Goal: Find specific page/section: Find specific page/section

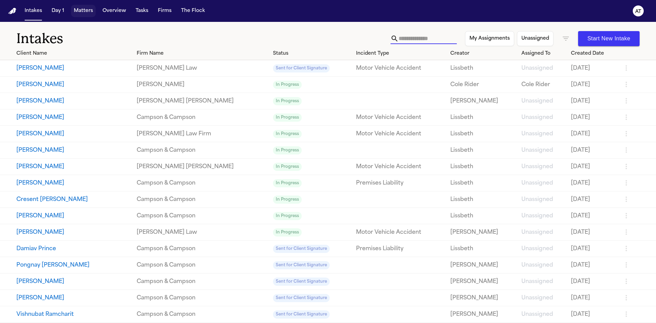
click at [81, 13] on button "Matters" at bounding box center [83, 11] width 25 height 12
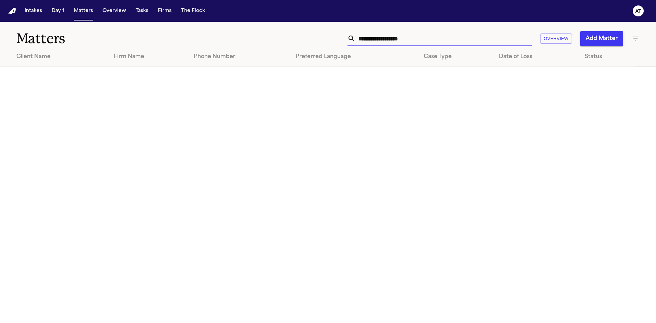
drag, startPoint x: 420, startPoint y: 40, endPoint x: 332, endPoint y: 44, distance: 87.6
click at [332, 44] on div "**********" at bounding box center [419, 38] width 442 height 15
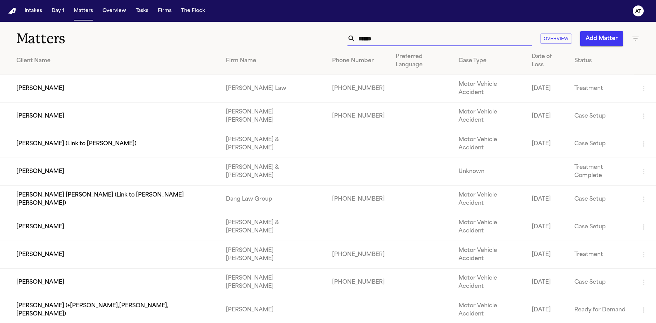
type input "******"
click at [165, 103] on td "[PERSON_NAME]" at bounding box center [110, 117] width 221 height 28
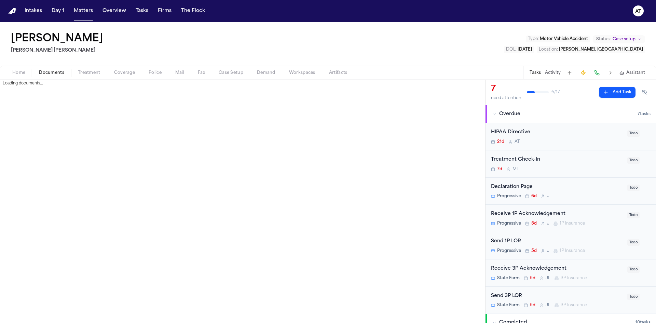
click at [57, 73] on span "Documents" at bounding box center [51, 72] width 25 height 5
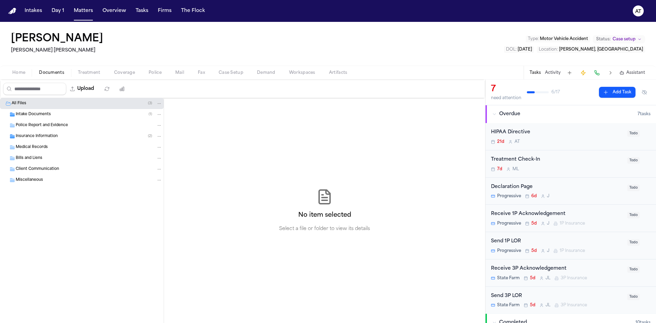
click at [104, 116] on div "Intake Documents ( 1 )" at bounding box center [89, 114] width 147 height 6
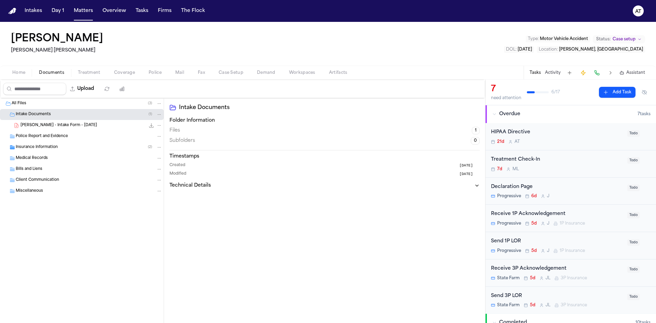
click at [102, 122] on div "[PERSON_NAME] - Intake Form - [DATE] 23.0 KB • PDF" at bounding box center [82, 125] width 164 height 11
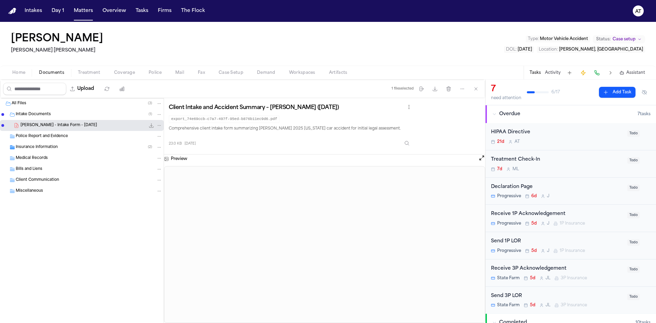
click at [480, 157] on button "Open preview" at bounding box center [482, 158] width 7 height 7
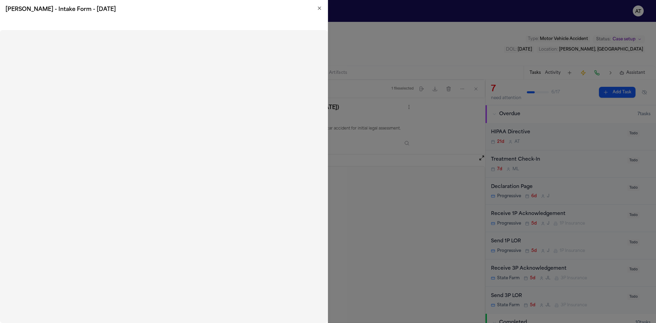
click at [320, 11] on h2 "[PERSON_NAME] - Intake Form - [DATE]" at bounding box center [163, 9] width 317 height 8
click at [318, 4] on div "[PERSON_NAME] - Intake Form - [DATE]" at bounding box center [164, 9] width 328 height 19
click at [319, 7] on icon "button" at bounding box center [319, 7] width 5 height 5
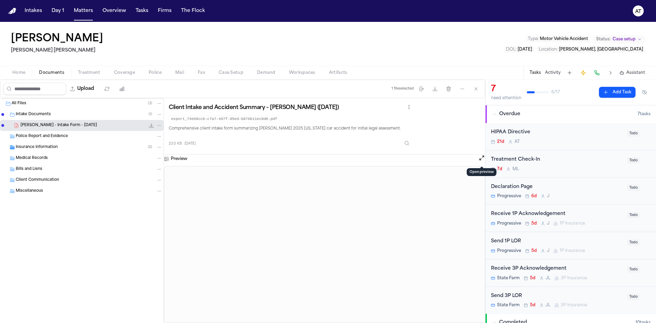
click at [130, 75] on span "Coverage" at bounding box center [124, 72] width 21 height 5
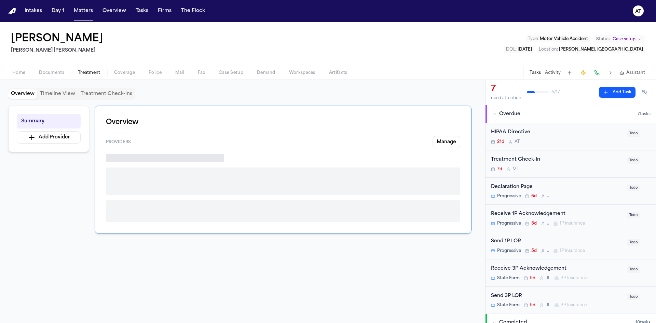
click at [98, 72] on span "Treatment" at bounding box center [89, 72] width 23 height 5
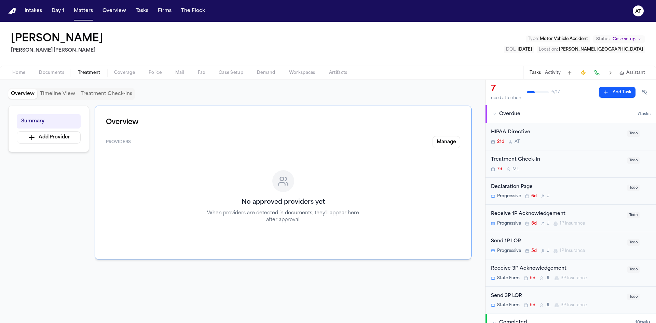
click at [55, 74] on span "Documents" at bounding box center [51, 72] width 25 height 5
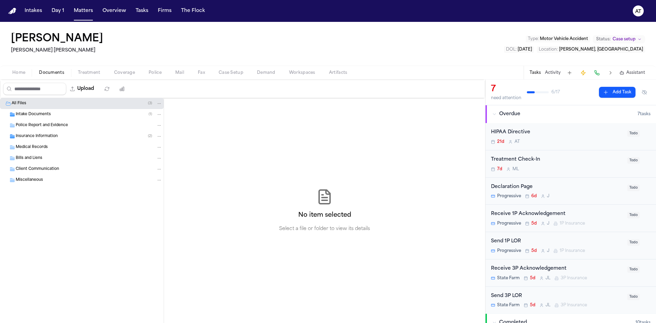
click at [23, 74] on span "Home" at bounding box center [18, 72] width 13 height 5
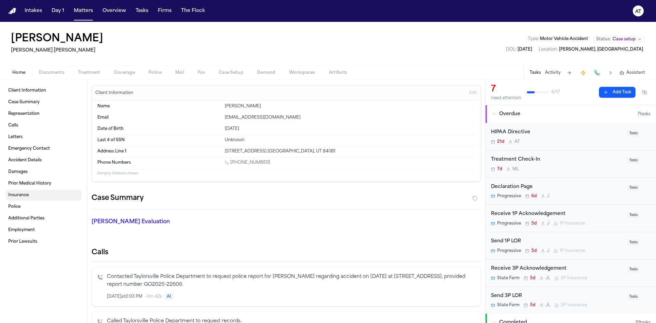
click at [17, 197] on span "Insurance" at bounding box center [18, 194] width 21 height 5
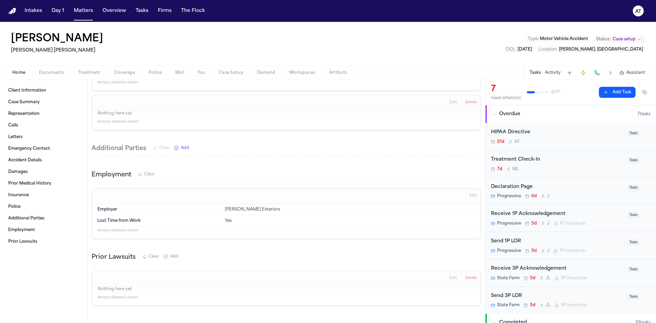
scroll to position [1222, 0]
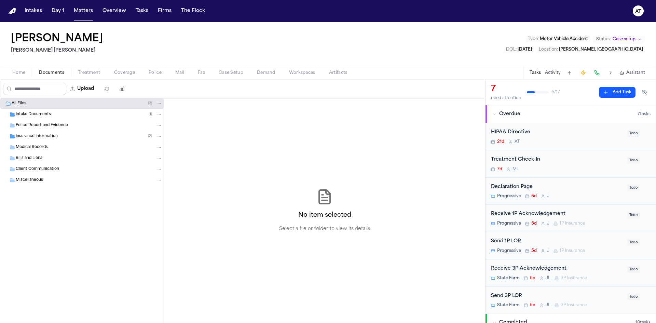
click at [46, 72] on span "Documents" at bounding box center [51, 72] width 25 height 5
click at [44, 174] on div "Client Communication" at bounding box center [82, 169] width 164 height 11
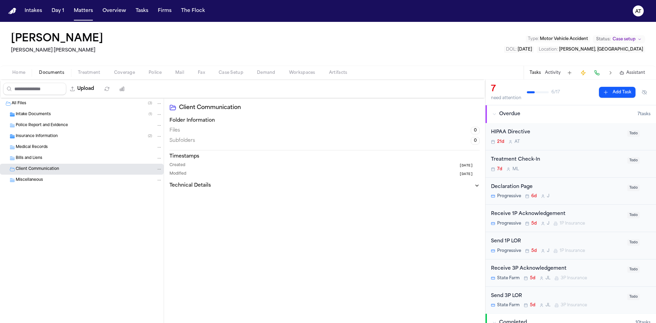
click at [43, 155] on div "Bills and Liens" at bounding box center [82, 158] width 164 height 11
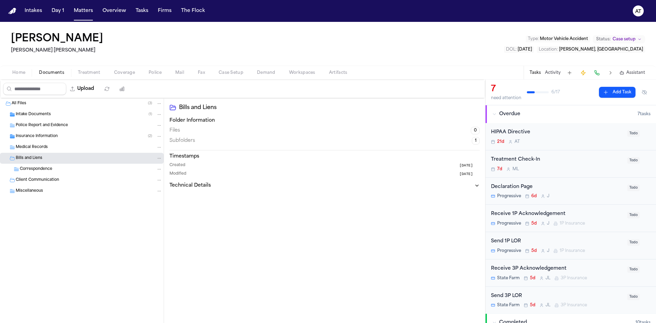
click at [52, 148] on div "Medical Records" at bounding box center [89, 147] width 147 height 6
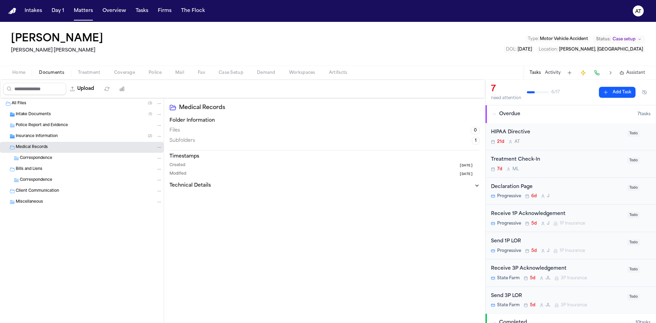
click at [58, 161] on div "Correspondence" at bounding box center [91, 158] width 143 height 6
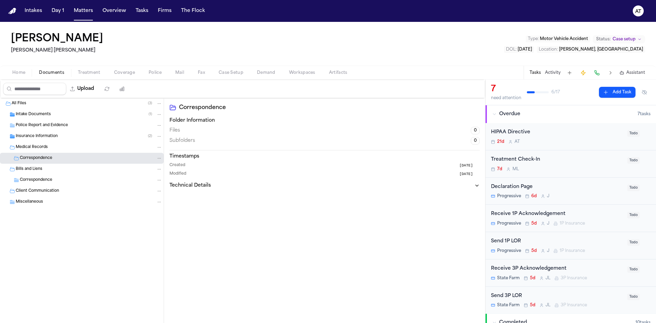
click at [53, 133] on div "Insurance Information ( 2 )" at bounding box center [82, 136] width 164 height 11
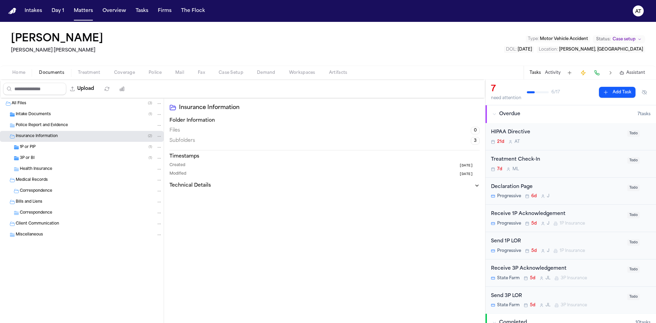
click at [54, 149] on div "1P or PIP ( 1 )" at bounding box center [91, 147] width 143 height 6
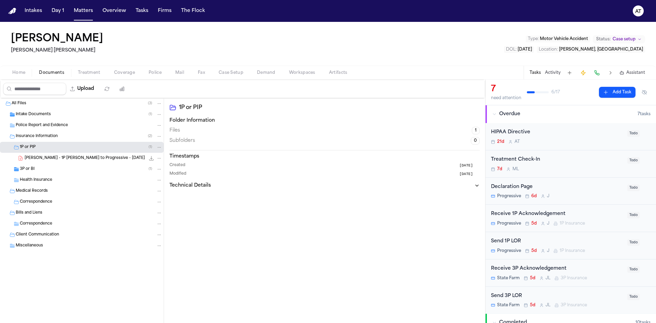
click at [55, 161] on span "[PERSON_NAME] - 1P [PERSON_NAME] to Progressive - [DATE]" at bounding box center [85, 159] width 120 height 6
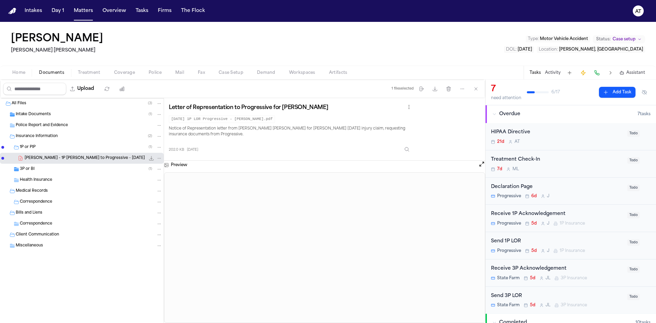
click at [55, 172] on div "3P or BI ( 1 )" at bounding box center [82, 169] width 164 height 11
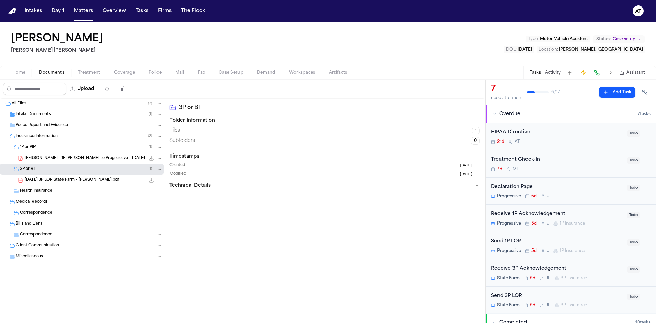
click at [55, 181] on span "[DATE] 3P LOR State Farm - [PERSON_NAME].pdf" at bounding box center [72, 180] width 94 height 6
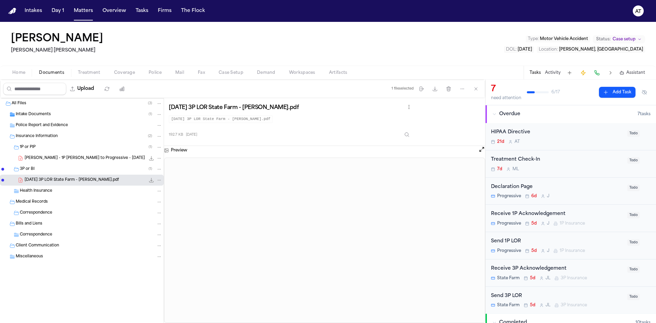
click at [55, 160] on span "[PERSON_NAME] - 1P [PERSON_NAME] to Progressive - [DATE]" at bounding box center [85, 159] width 120 height 6
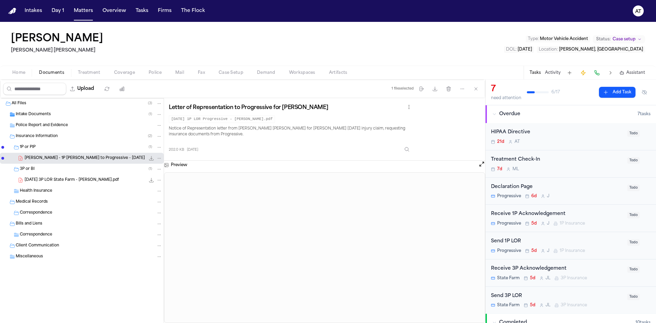
click at [53, 133] on div "Insurance Information ( 2 )" at bounding box center [82, 136] width 164 height 11
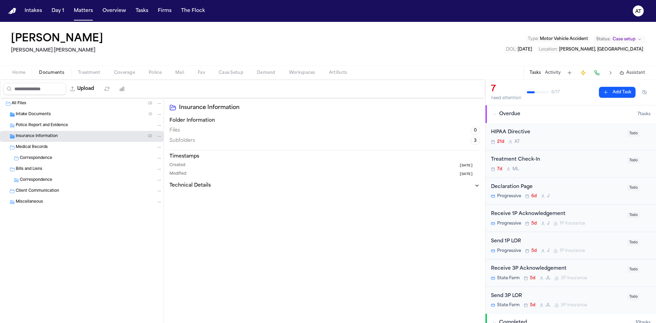
click at [77, 149] on div "Medical Records" at bounding box center [89, 147] width 147 height 6
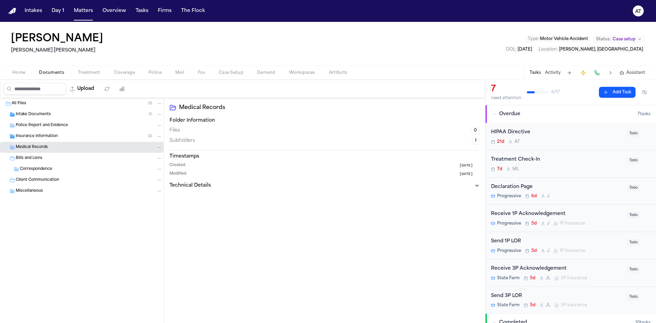
click at [77, 149] on div "Medical Records" at bounding box center [89, 147] width 147 height 6
click at [62, 133] on div "Insurance Information ( 2 )" at bounding box center [82, 136] width 164 height 11
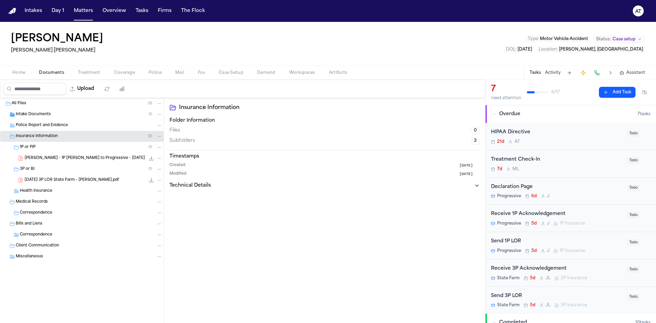
click at [59, 159] on span "[PERSON_NAME] - 1P [PERSON_NAME] to Progressive - [DATE]" at bounding box center [85, 159] width 120 height 6
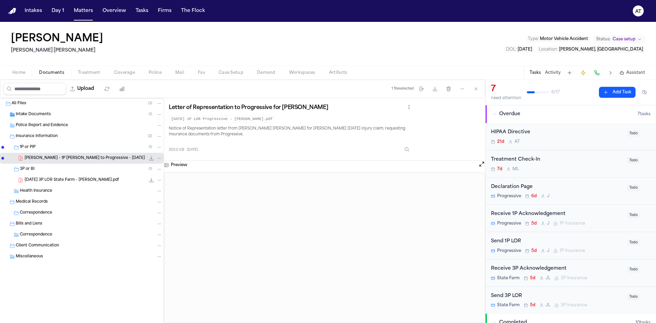
click at [45, 180] on span "[DATE] 3P LOR State Farm - [PERSON_NAME].pdf" at bounding box center [72, 180] width 94 height 6
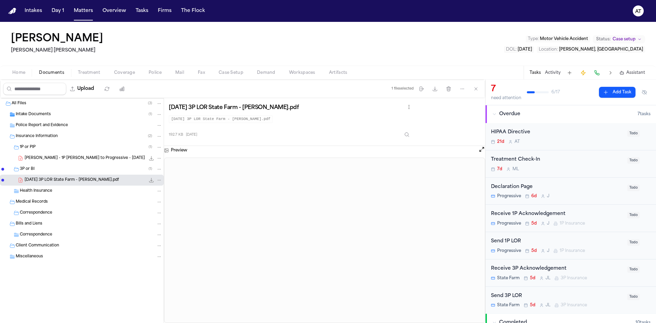
click at [42, 162] on div "[PERSON_NAME] - 1P [PERSON_NAME] to Progressive - [DATE] 202.0 KB • PDF" at bounding box center [82, 158] width 164 height 11
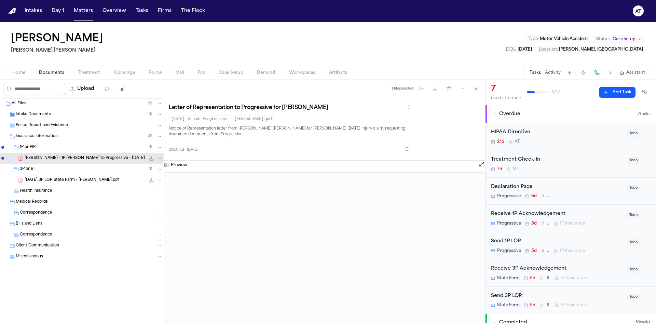
click at [78, 166] on div "3P or BI ( 1 )" at bounding box center [91, 169] width 143 height 6
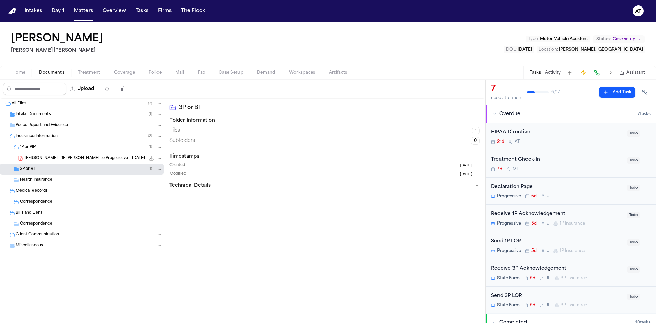
click at [75, 170] on div "3P or BI ( 1 )" at bounding box center [91, 169] width 143 height 6
drag, startPoint x: 487, startPoint y: 120, endPoint x: 484, endPoint y: 146, distance: 26.9
click at [484, 146] on div "Upload 0 files selected Move files Download files Delete files More actions Cle…" at bounding box center [328, 201] width 656 height 243
drag, startPoint x: 114, startPoint y: 35, endPoint x: 14, endPoint y: 42, distance: 100.7
click at [14, 42] on div "[PERSON_NAME] [PERSON_NAME] Type : Motor Vehicle Accident Status: Case setup DO…" at bounding box center [328, 44] width 656 height 44
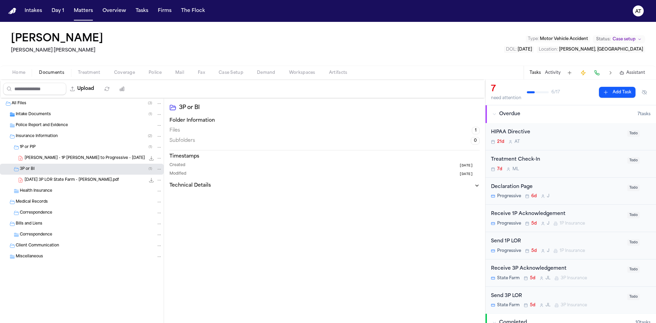
copy h1 "[PERSON_NAME]"
click at [148, 41] on div "[PERSON_NAME] [PERSON_NAME] Type : Motor Vehicle Accident Status: Case setup DO…" at bounding box center [328, 44] width 656 height 44
